Goal: Navigation & Orientation: Find specific page/section

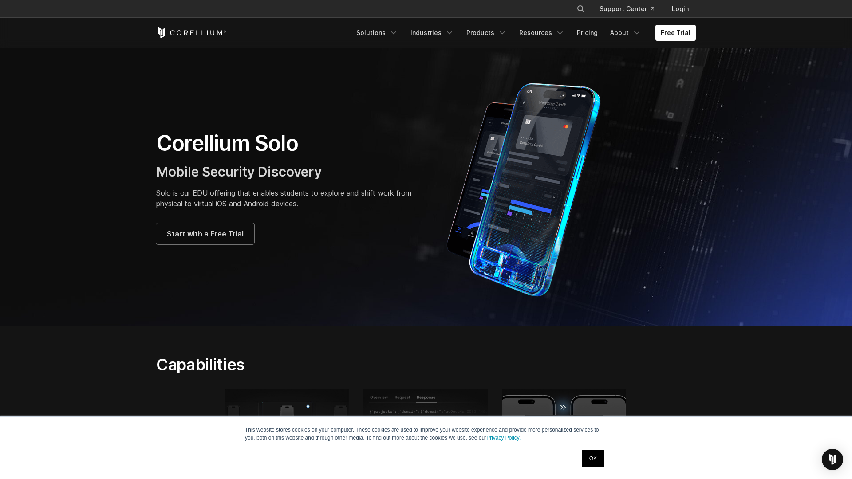
scroll to position [18, 0]
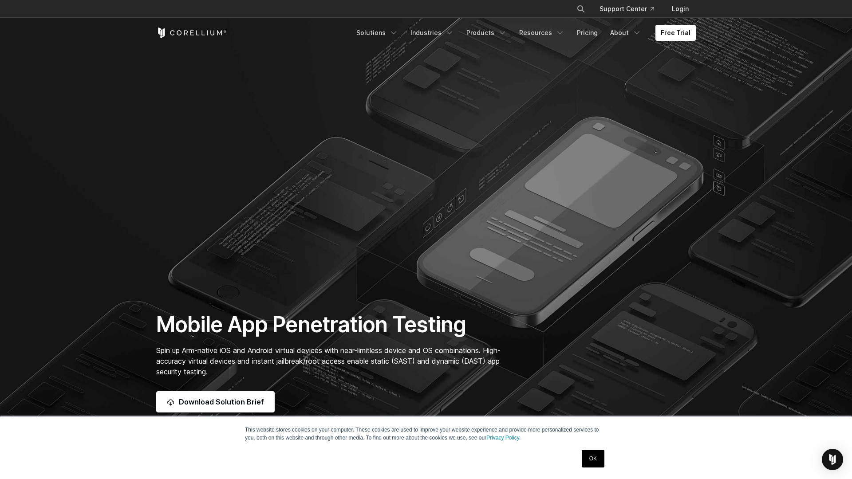
scroll to position [18, 0]
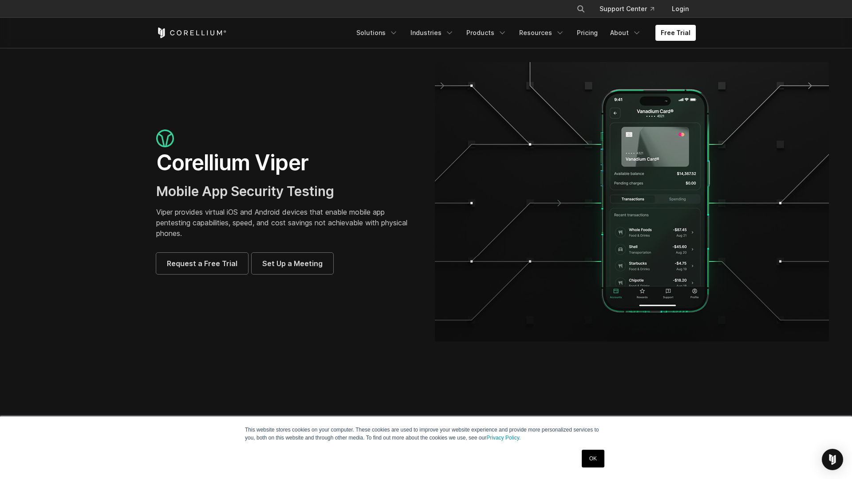
scroll to position [18, 0]
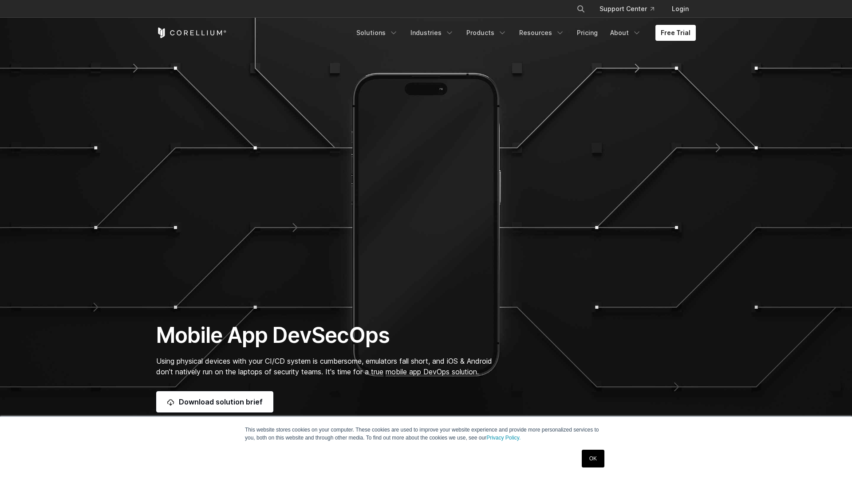
scroll to position [18, 0]
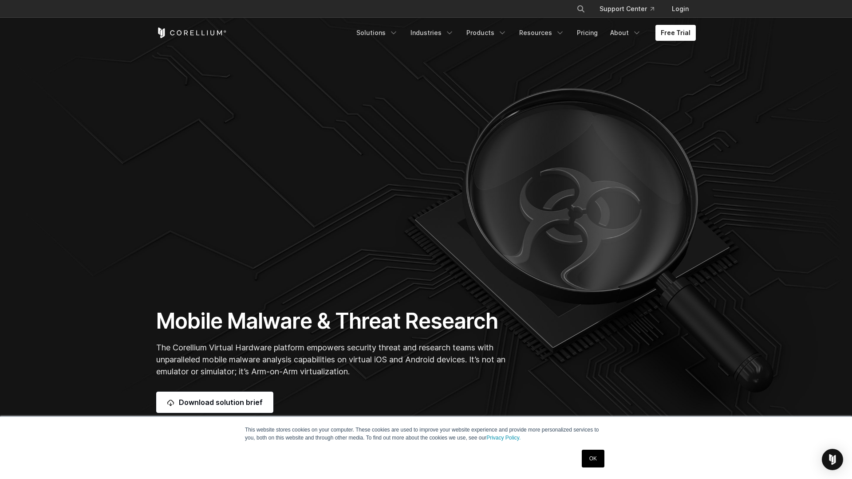
scroll to position [18, 0]
